Goal: Task Accomplishment & Management: Complete application form

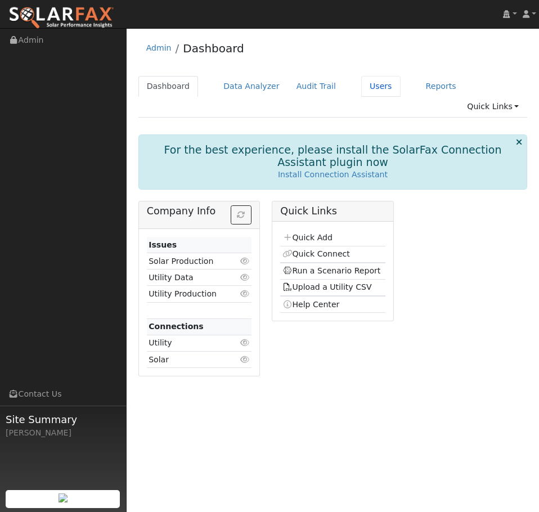
click at [362, 84] on link "Users" at bounding box center [380, 86] width 39 height 21
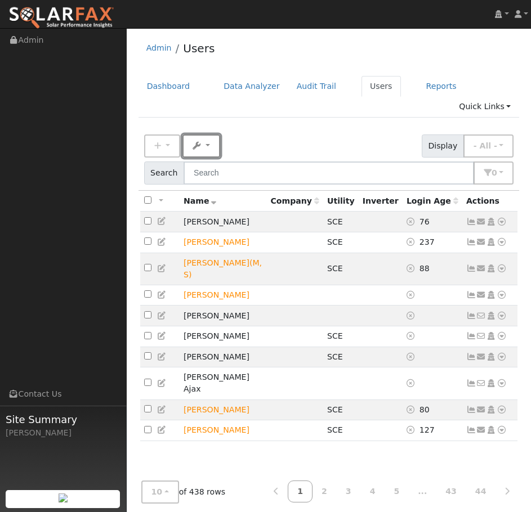
click at [211, 134] on button "Bulk Actions" at bounding box center [200, 145] width 37 height 23
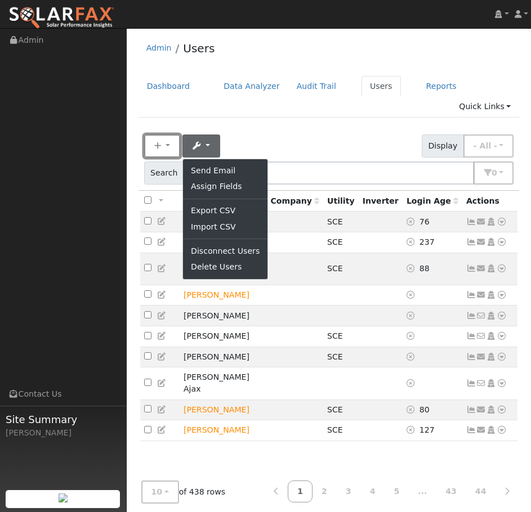
click at [167, 134] on button "New" at bounding box center [162, 145] width 36 height 23
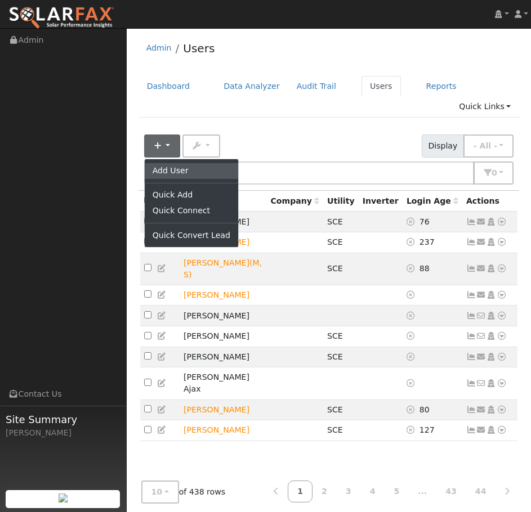
click at [175, 163] on link "Add User" at bounding box center [191, 171] width 93 height 16
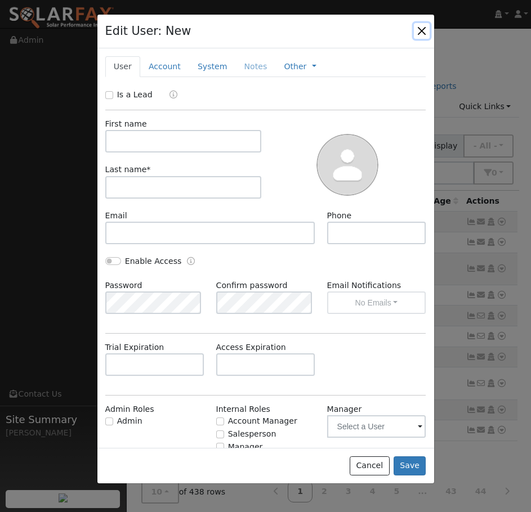
click at [423, 26] on button "button" at bounding box center [422, 31] width 16 height 16
